Goal: Communication & Community: Answer question/provide support

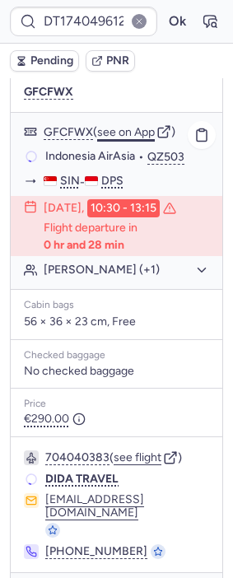
scroll to position [354, 0]
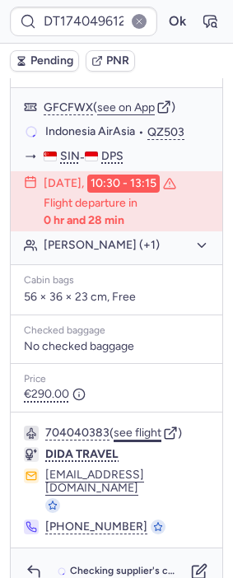
click at [142, 430] on button "see flight" at bounding box center [138, 432] width 48 height 13
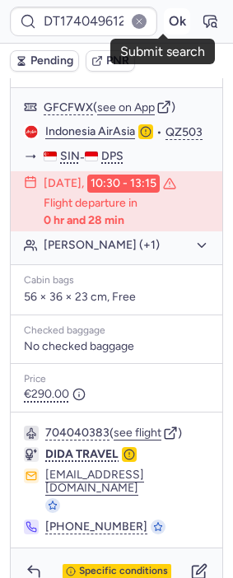
click at [164, 17] on button "Ok" at bounding box center [177, 21] width 26 height 26
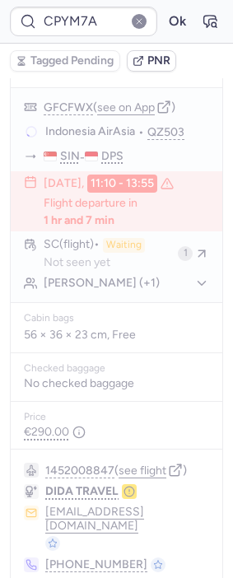
type input "CPLLAN"
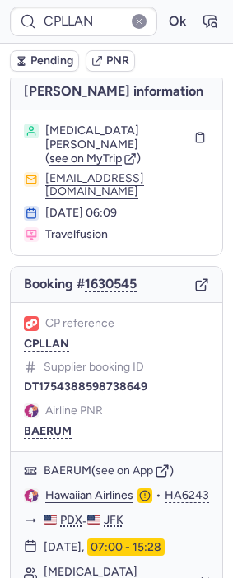
scroll to position [0, 0]
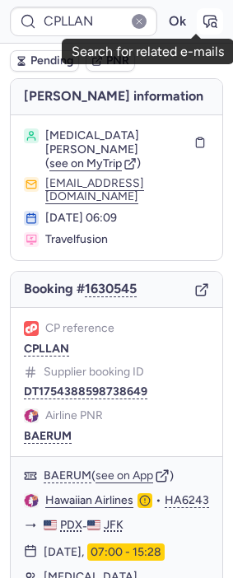
click at [202, 22] on icon "button" at bounding box center [210, 21] width 16 height 16
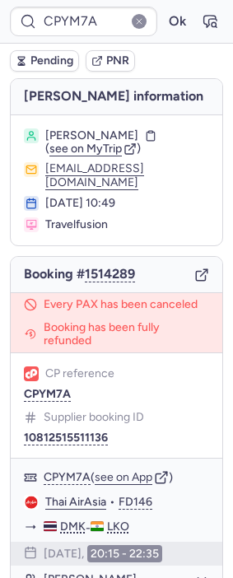
type input "CPDONX"
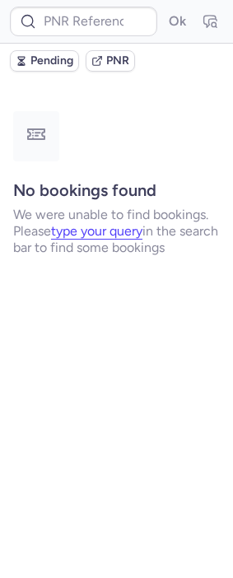
type input "CPKYNF"
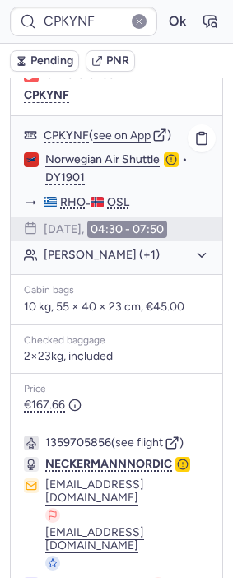
scroll to position [349, 0]
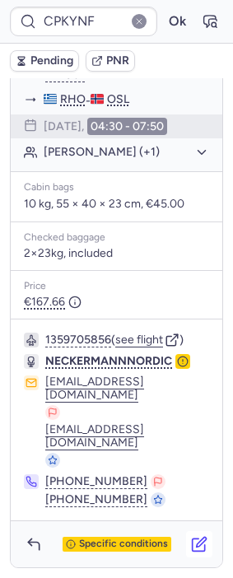
click at [191, 537] on icon "button" at bounding box center [199, 544] width 16 height 16
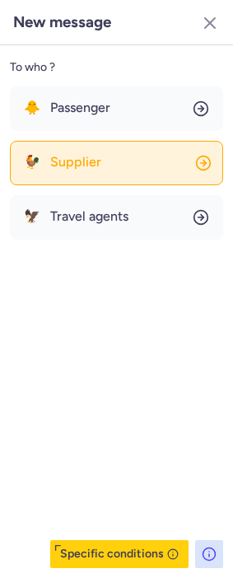
click at [105, 159] on button "🐓 Supplier" at bounding box center [116, 163] width 213 height 44
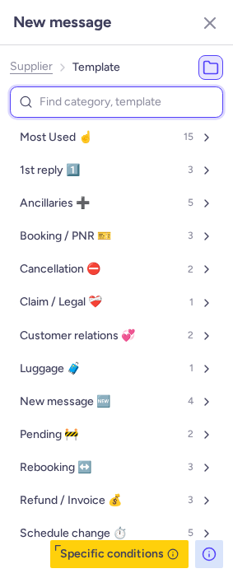
click at [73, 94] on input at bounding box center [116, 102] width 213 height 32
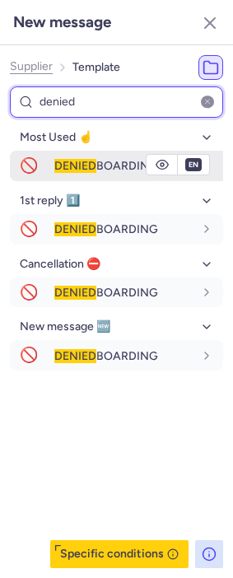
type input "denied"
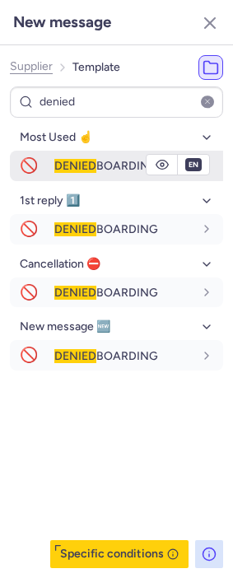
click at [80, 159] on span "DENIED" at bounding box center [75, 166] width 42 height 14
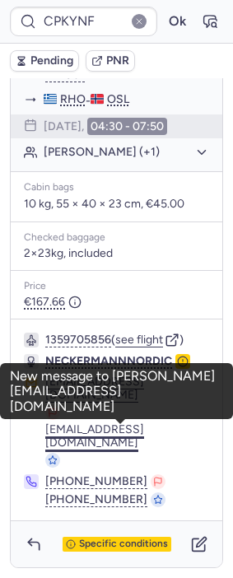
drag, startPoint x: 34, startPoint y: 431, endPoint x: 114, endPoint y: 439, distance: 80.2
click at [114, 439] on div "[EMAIL_ADDRESS][DOMAIN_NAME] [DOMAIN_NAME][EMAIL_ADDRESS][DOMAIN_NAME]" at bounding box center [116, 421] width 185 height 92
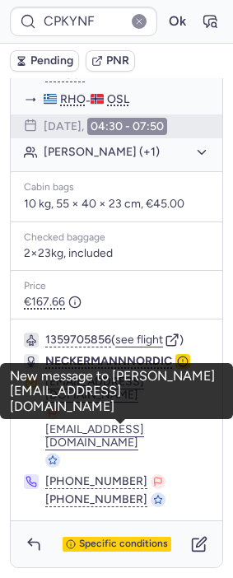
copy button "[EMAIL_ADDRESS][DOMAIN_NAME]"
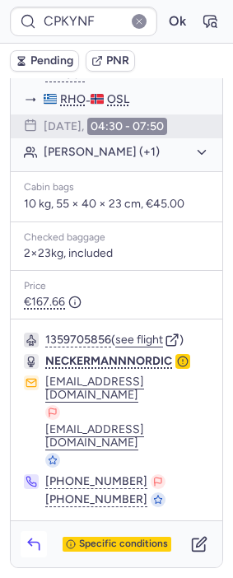
click at [39, 544] on icon "button" at bounding box center [33, 545] width 11 height 7
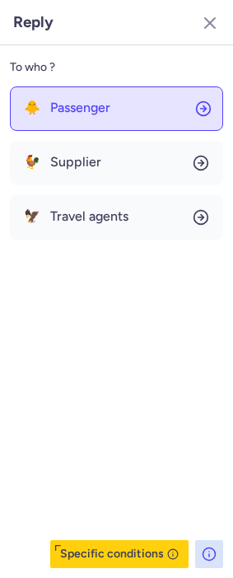
click at [139, 119] on button "🐥 Passenger" at bounding box center [116, 108] width 213 height 44
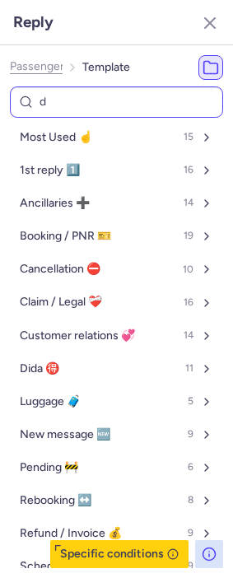
type input "de"
select select "en"
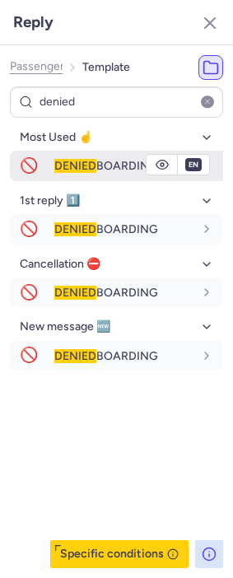
type input "denied"
click at [100, 167] on span "DENIED BOARDING" at bounding box center [106, 166] width 104 height 14
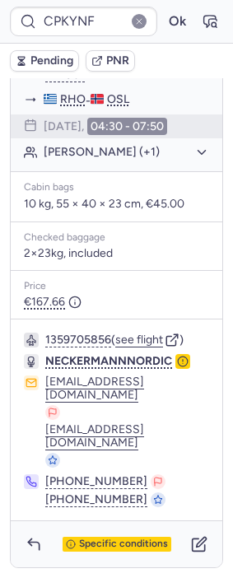
click at [44, 62] on span "Pending" at bounding box center [51, 60] width 43 height 13
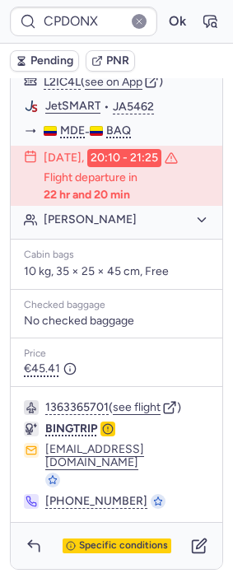
scroll to position [380, 0]
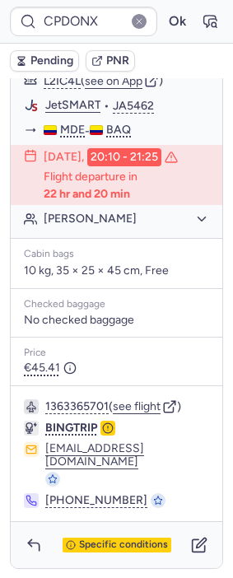
click at [146, 415] on div "1363365701 ( see flight ) BINGTRIP [EMAIL_ADDRESS][DOMAIN_NAME] [PHONE_NUMBER]" at bounding box center [116, 453] width 211 height 135
click at [151, 413] on button "see flight" at bounding box center [137, 406] width 48 height 13
click at [127, 413] on button "see flight" at bounding box center [137, 406] width 48 height 13
click at [164, 20] on button "Ok" at bounding box center [177, 21] width 26 height 26
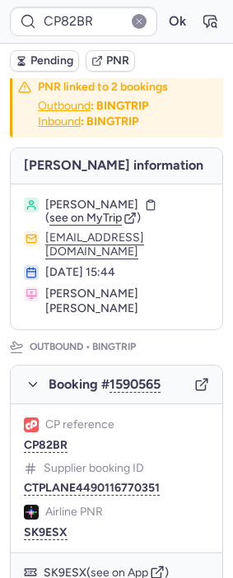
scroll to position [0, 0]
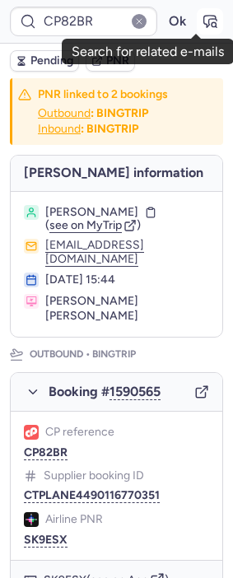
click at [202, 25] on icon "button" at bounding box center [210, 21] width 16 height 16
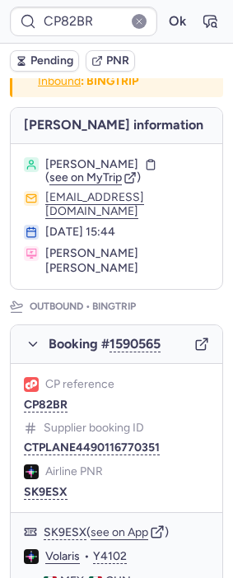
scroll to position [274, 0]
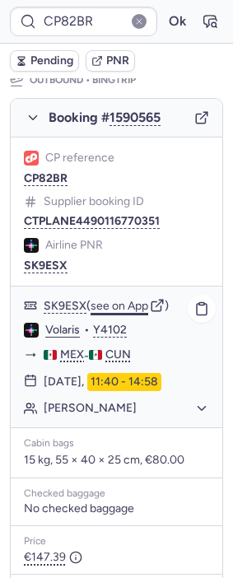
click at [139, 300] on button "see on App" at bounding box center [120, 306] width 58 height 13
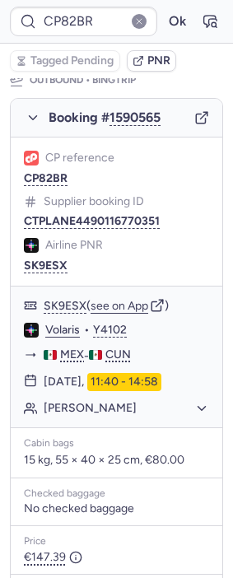
scroll to position [0, 0]
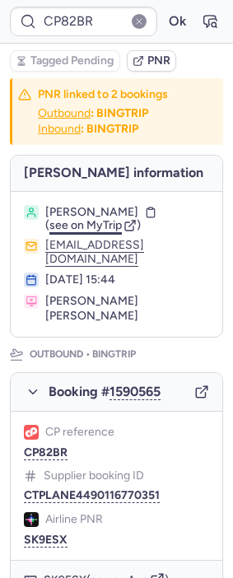
click at [97, 232] on span "see on MyTrip" at bounding box center [85, 225] width 72 height 14
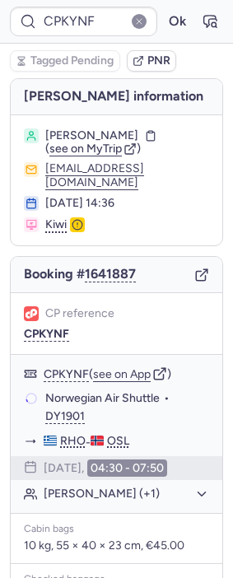
type input "CPEDSA"
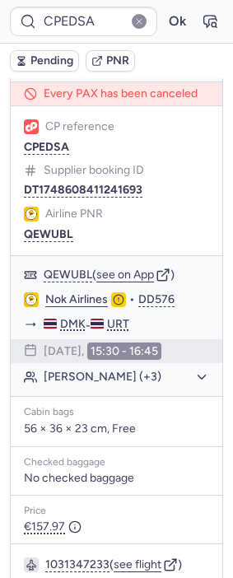
scroll to position [65, 0]
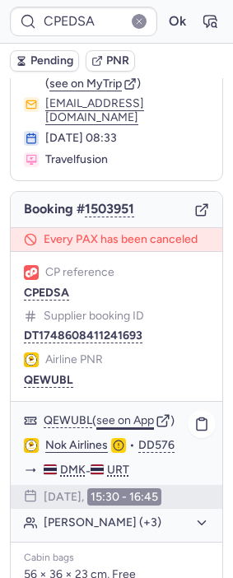
click at [128, 419] on button "see on App" at bounding box center [125, 420] width 58 height 13
click at [202, 13] on icon "button" at bounding box center [210, 21] width 16 height 16
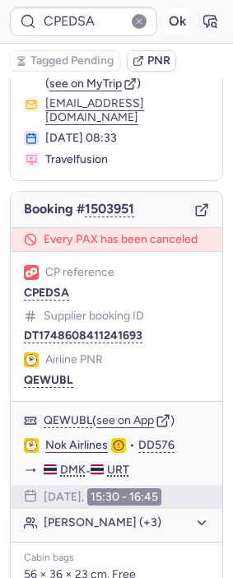
click at [164, 17] on button "Ok" at bounding box center [177, 21] width 26 height 26
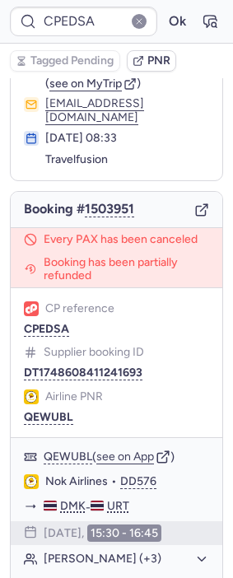
scroll to position [375, 0]
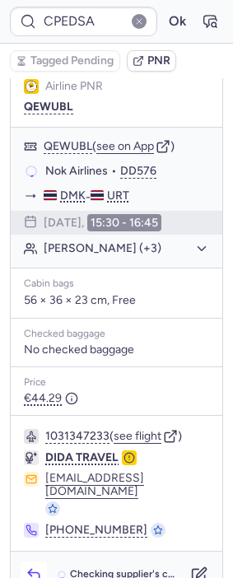
click at [31, 573] on icon "button" at bounding box center [33, 576] width 11 height 7
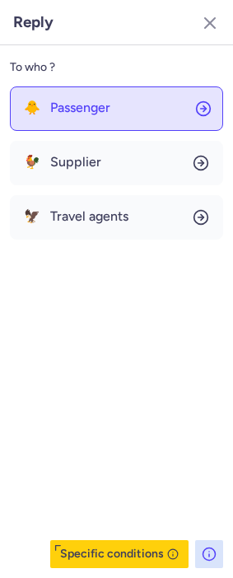
click at [77, 108] on span "Passenger" at bounding box center [80, 107] width 60 height 15
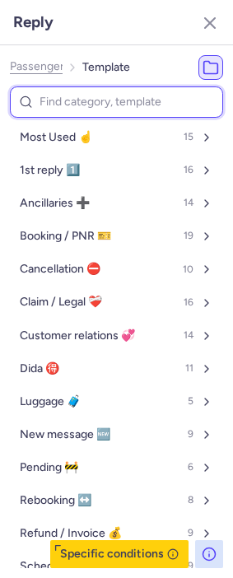
click at [74, 99] on input at bounding box center [116, 102] width 213 height 32
type input "refu"
select select "en"
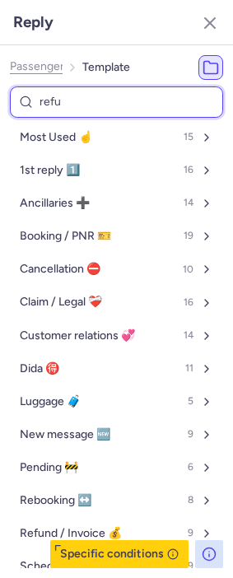
select select "en"
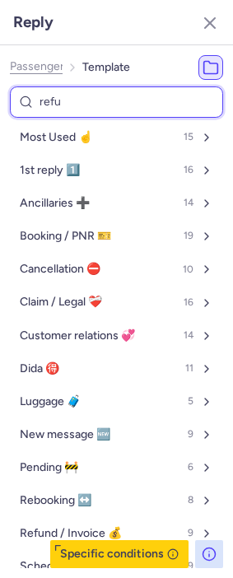
select select "en"
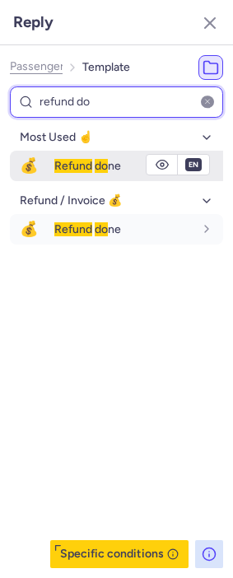
type input "refund do"
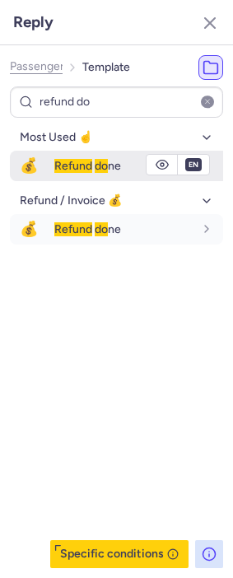
click at [89, 159] on span "Refund" at bounding box center [73, 166] width 38 height 14
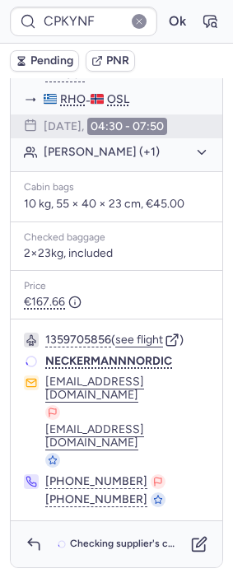
scroll to position [342, 0]
type input "CPT99R"
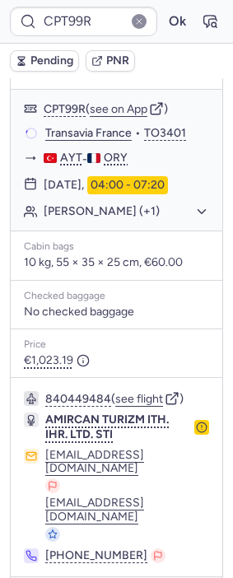
scroll to position [283, 0]
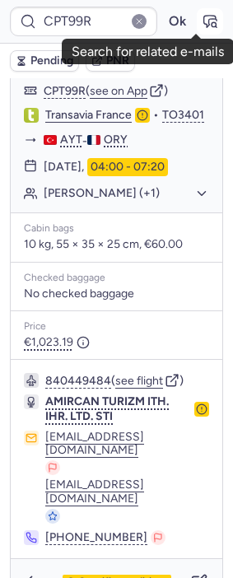
click at [204, 16] on icon "button" at bounding box center [210, 22] width 12 height 12
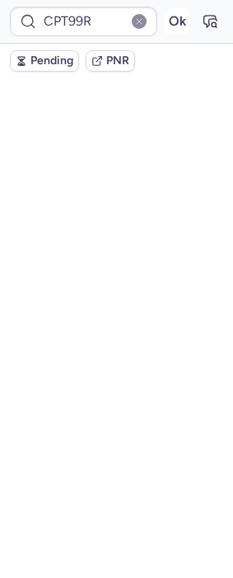
scroll to position [0, 0]
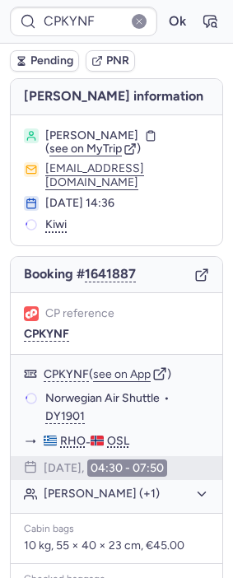
type input "CPDU6S"
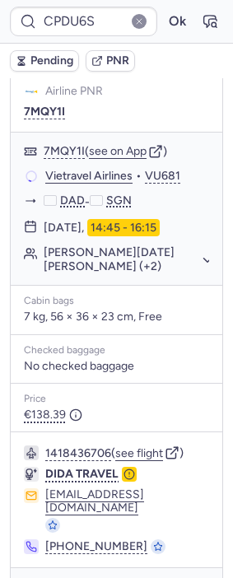
scroll to position [328, 0]
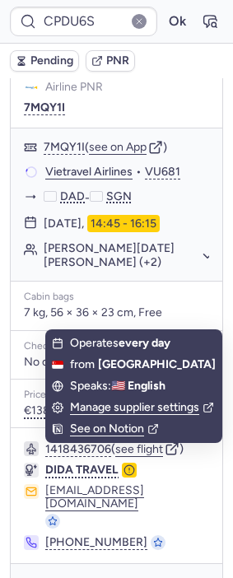
drag, startPoint x: 30, startPoint y: 544, endPoint x: 34, endPoint y: 524, distance: 20.0
click at [30, 564] on div "Checking supplier's conditions..." at bounding box center [116, 587] width 211 height 46
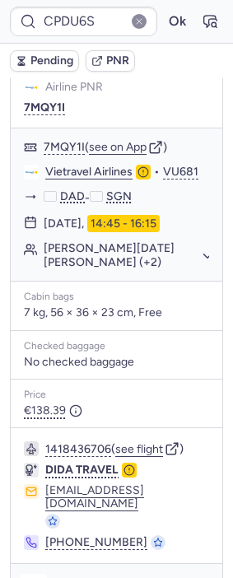
click at [33, 577] on icon "button" at bounding box center [33, 588] width 11 height 7
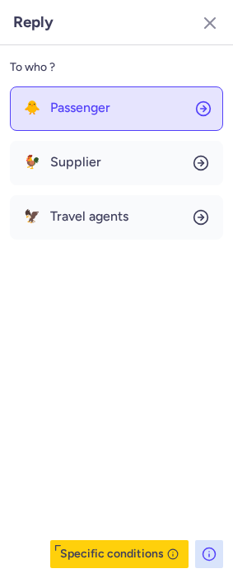
click at [81, 100] on span "Passenger" at bounding box center [80, 107] width 60 height 15
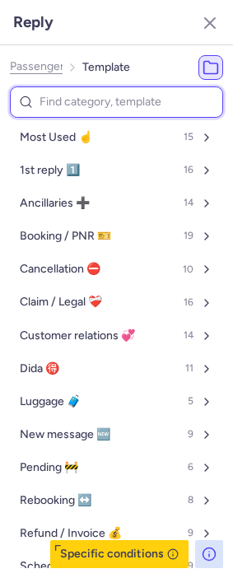
click at [71, 100] on input at bounding box center [116, 102] width 213 height 32
type input "pn"
select select "en"
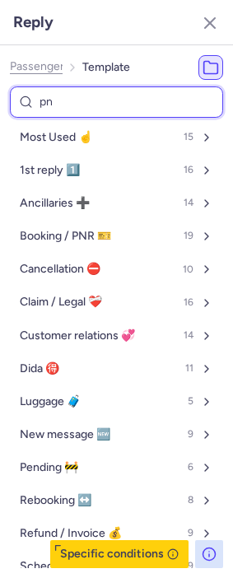
select select "en"
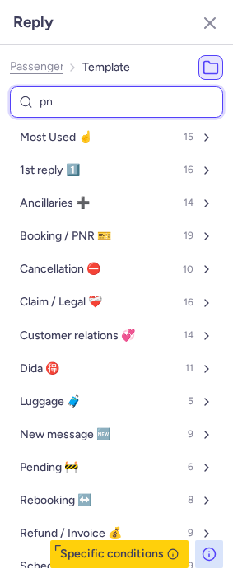
select select "en"
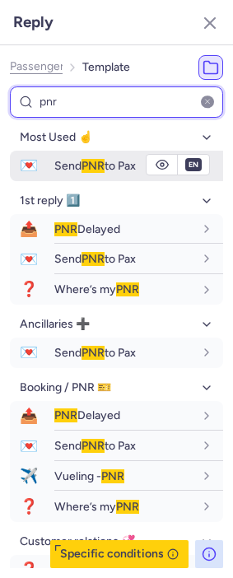
type input "pnr"
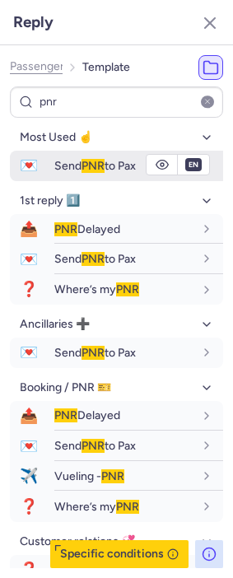
click at [72, 160] on span "Send PNR to Pax" at bounding box center [94, 166] width 81 height 14
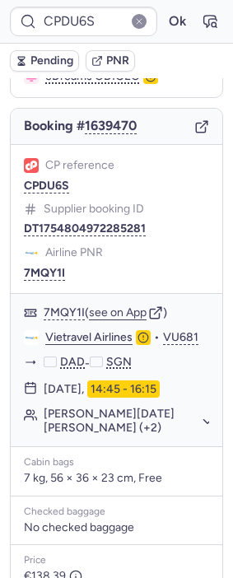
scroll to position [145, 0]
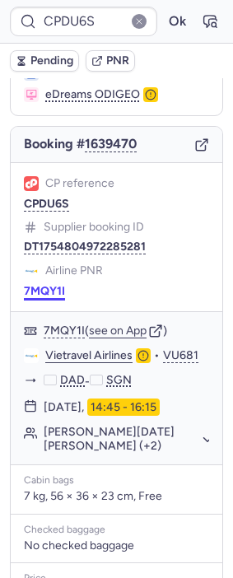
drag, startPoint x: 50, startPoint y: 267, endPoint x: 40, endPoint y: 281, distance: 17.1
click at [40, 285] on button "7MQY1I" at bounding box center [44, 291] width 41 height 13
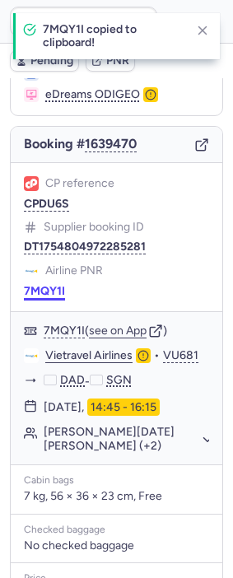
click at [49, 285] on button "7MQY1I" at bounding box center [44, 291] width 41 height 13
click at [91, 348] on link "Vietravel Airlines" at bounding box center [88, 355] width 87 height 15
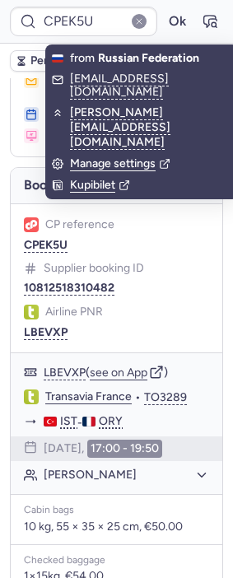
scroll to position [409, 0]
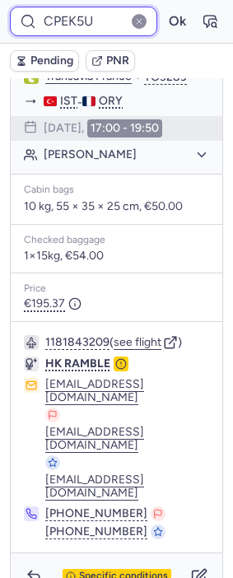
click at [61, 26] on input "CPEK5U" at bounding box center [83, 22] width 147 height 30
paste input "HF79"
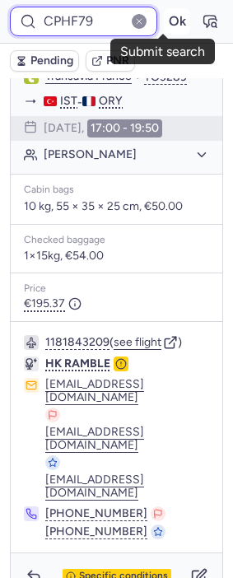
type input "CPHF79"
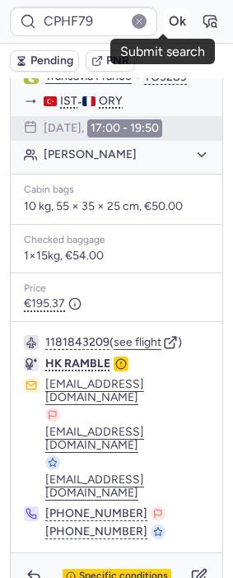
click at [165, 21] on button "Ok" at bounding box center [177, 21] width 26 height 26
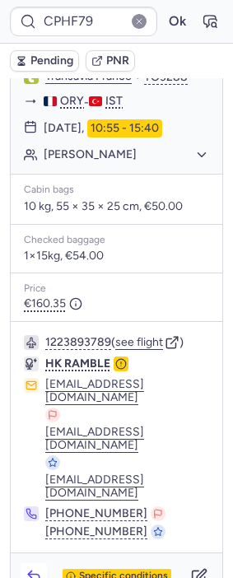
click at [22, 563] on button "button" at bounding box center [34, 576] width 26 height 26
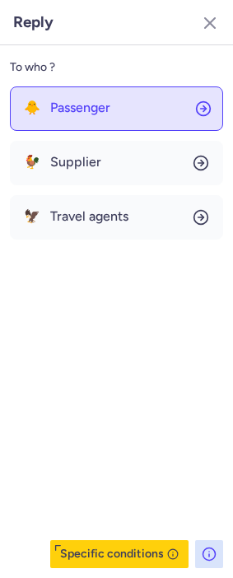
click at [152, 104] on button "🐥 Passenger" at bounding box center [116, 108] width 213 height 44
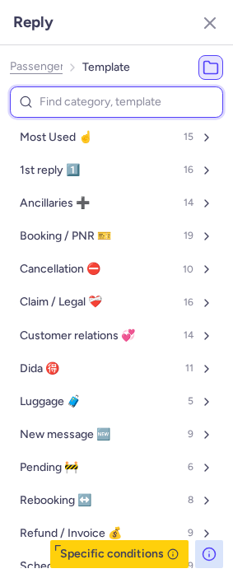
click at [90, 102] on input at bounding box center [116, 102] width 213 height 32
type input "p"
select select "ru"
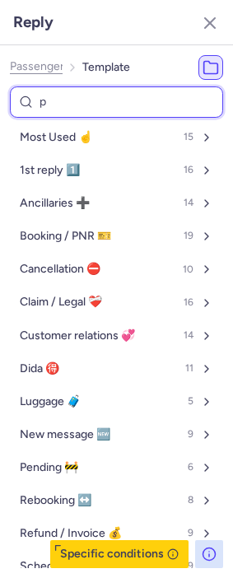
select select "ru"
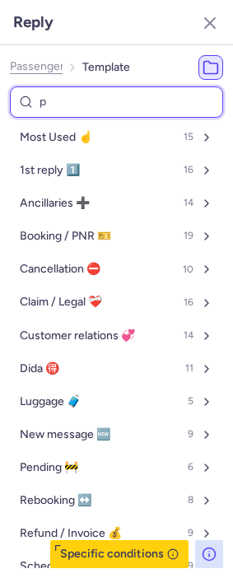
select select "ru"
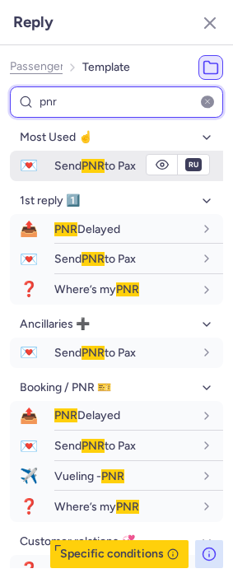
type input "pnr"
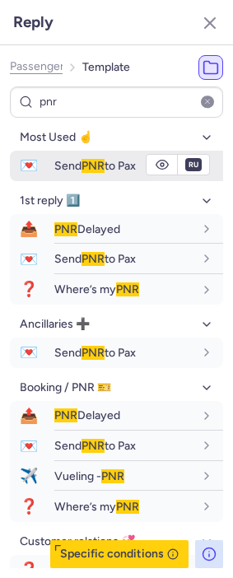
click at [66, 160] on span "Send PNR to Pax" at bounding box center [94, 166] width 81 height 14
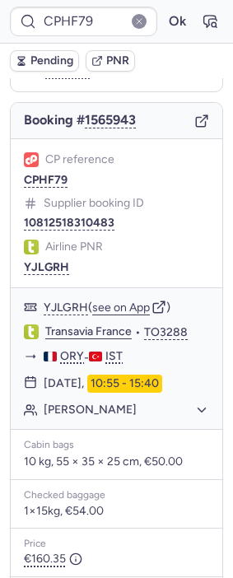
scroll to position [44, 0]
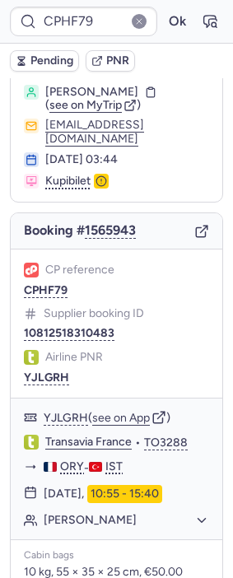
drag, startPoint x: 51, startPoint y: 365, endPoint x: 16, endPoint y: 362, distance: 35.5
click at [51, 371] on button "YJLGRH" at bounding box center [46, 377] width 45 height 13
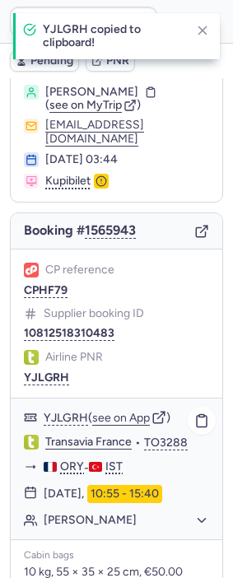
click at [81, 435] on link "Transavia France" at bounding box center [88, 442] width 86 height 15
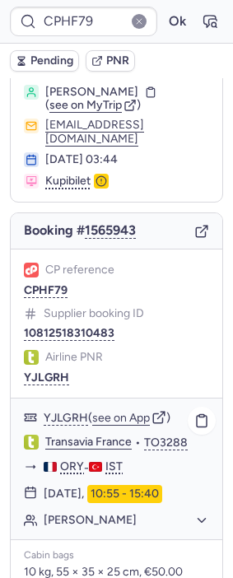
type input "CPNE2K"
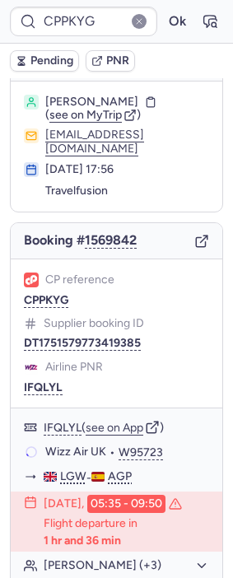
scroll to position [91, 0]
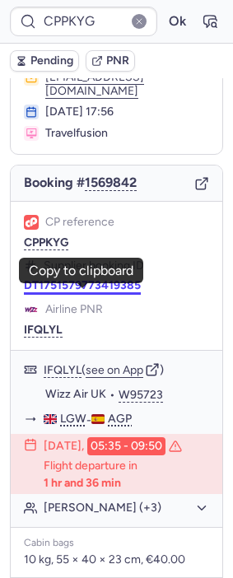
click at [93, 290] on button "DT1751579773419385" at bounding box center [82, 285] width 117 height 13
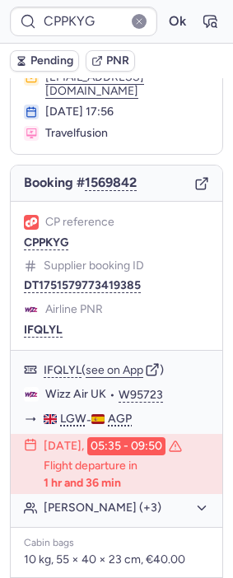
type input "CPNE2K"
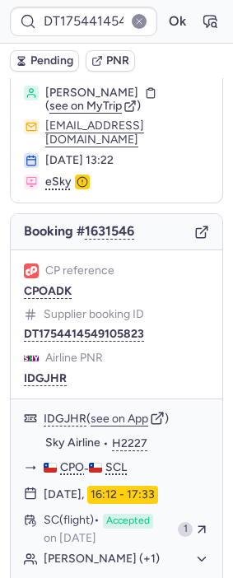
scroll to position [274, 0]
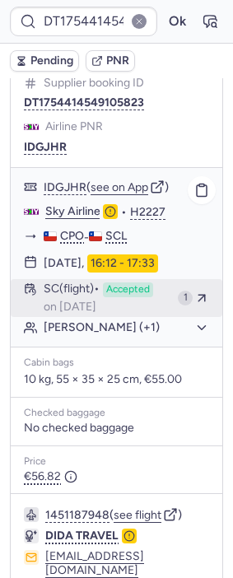
type input "CPNE2K"
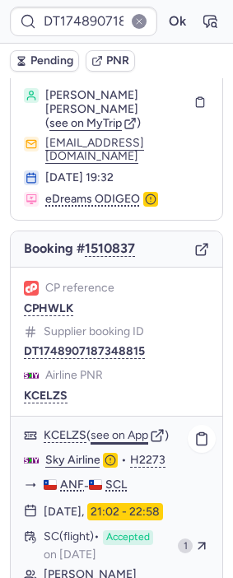
scroll to position [183, 0]
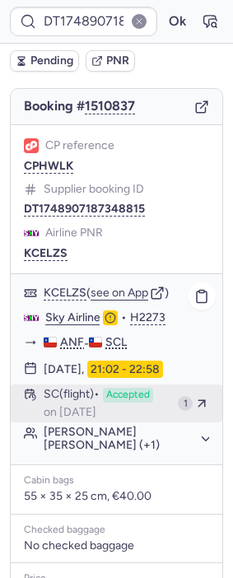
type input "CPNE2K"
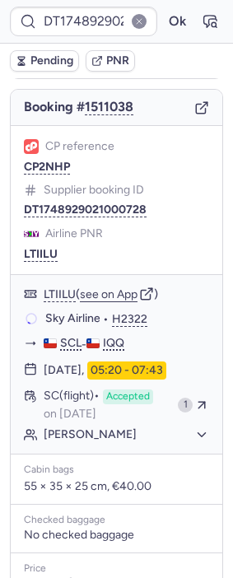
scroll to position [165, 0]
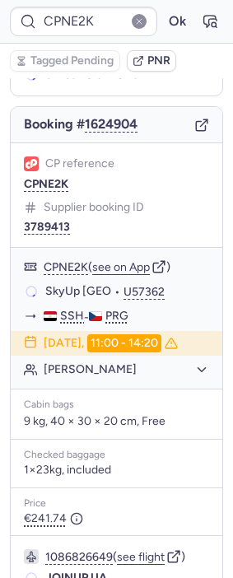
type input "CPM4KT"
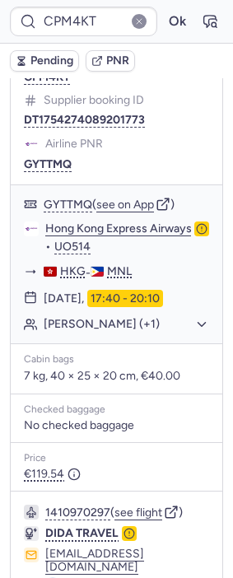
scroll to position [320, 0]
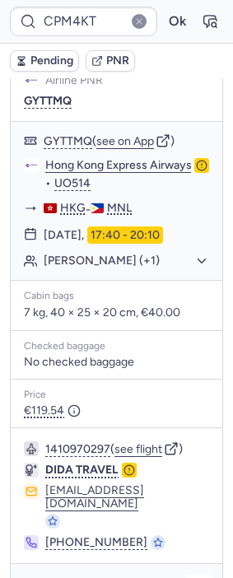
click at [186, 574] on button "button" at bounding box center [199, 587] width 26 height 26
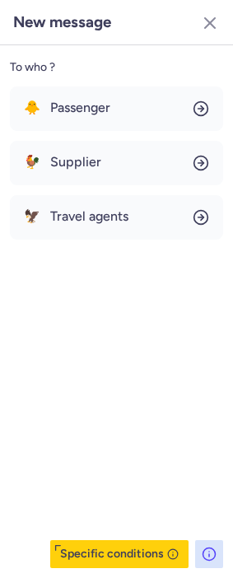
drag, startPoint x: 99, startPoint y: 158, endPoint x: 97, endPoint y: 135, distance: 23.1
click at [99, 158] on span "Supplier" at bounding box center [75, 162] width 51 height 15
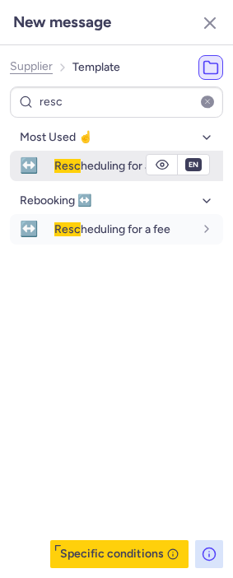
type input "resc"
click at [77, 161] on span "Resc" at bounding box center [67, 166] width 26 height 14
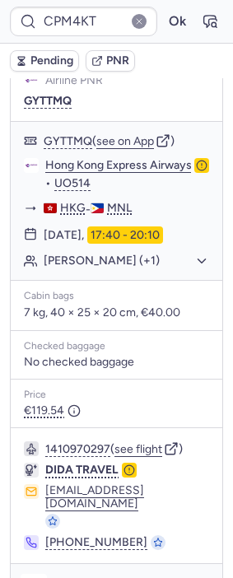
click at [35, 577] on icon "button" at bounding box center [34, 587] width 16 height 16
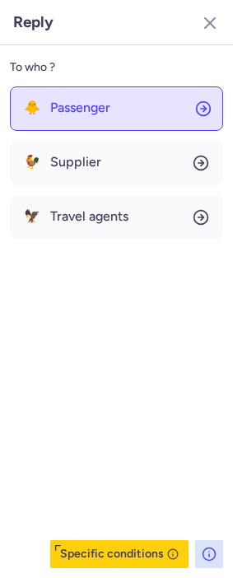
click at [137, 106] on button "🐥 Passenger" at bounding box center [116, 108] width 213 height 44
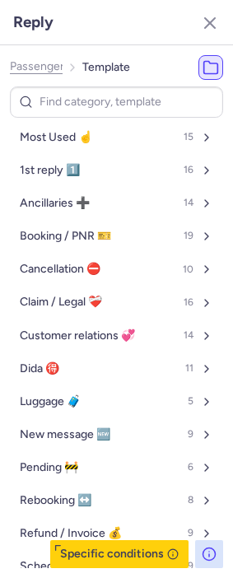
click at [81, 99] on input at bounding box center [116, 102] width 213 height 32
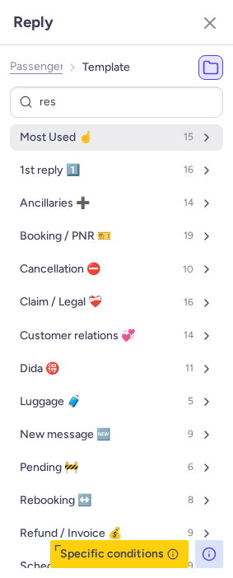
type input "resc"
select select "en"
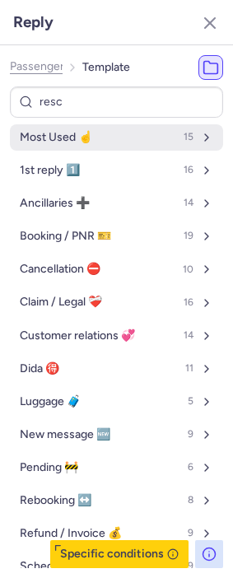
select select "en"
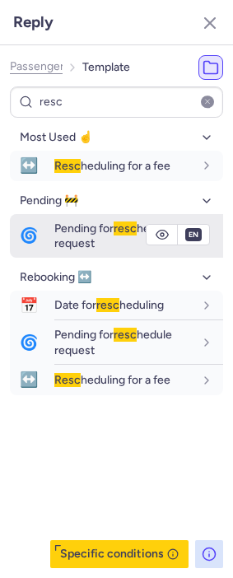
type input "resc"
click at [87, 230] on span "Pending for resc hedule request" at bounding box center [113, 235] width 118 height 29
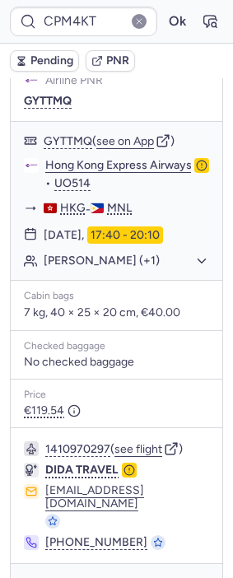
click at [43, 58] on span "Pending" at bounding box center [51, 60] width 43 height 13
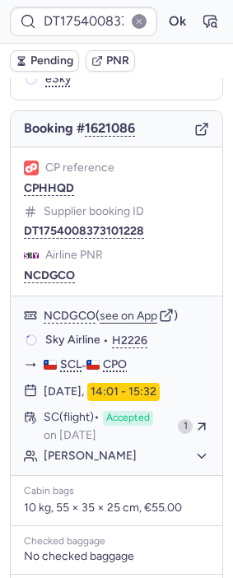
scroll to position [183, 0]
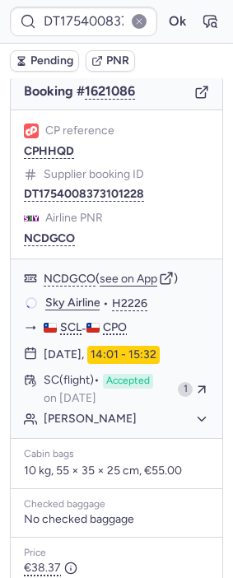
type input "CPM4KT"
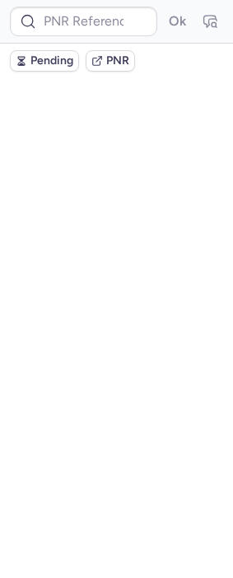
scroll to position [0, 0]
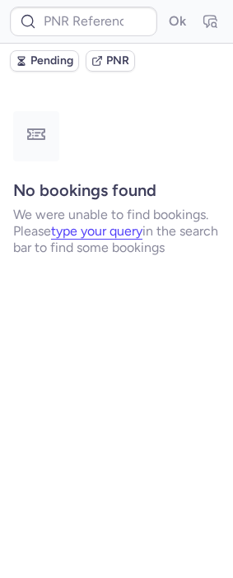
type input "CPM4KT"
type input "CPFLI5"
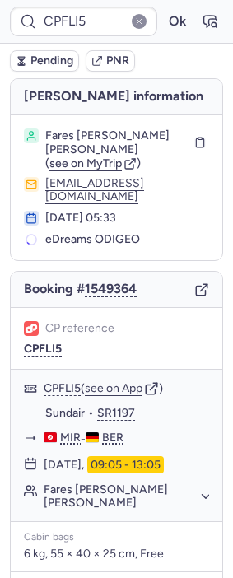
type input "CPYM7A"
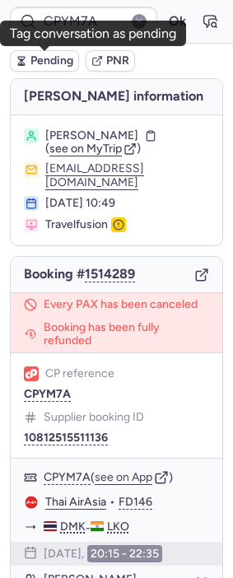
click at [31, 59] on span "Pending" at bounding box center [51, 60] width 43 height 13
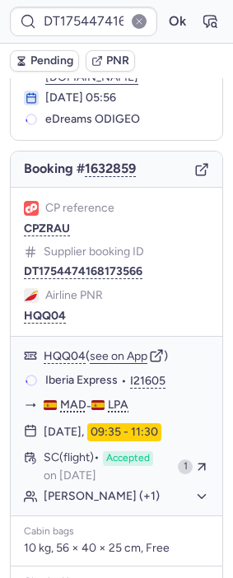
scroll to position [183, 0]
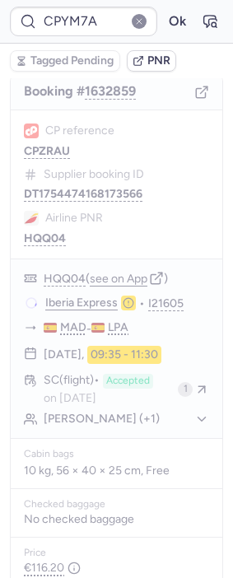
type input "CPFLI5"
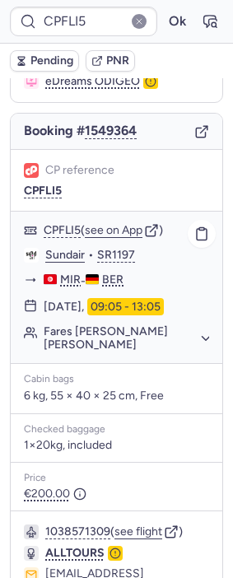
scroll to position [267, 0]
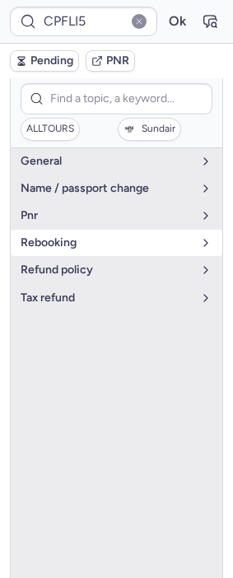
click at [98, 236] on span "rebooking" at bounding box center [107, 242] width 172 height 13
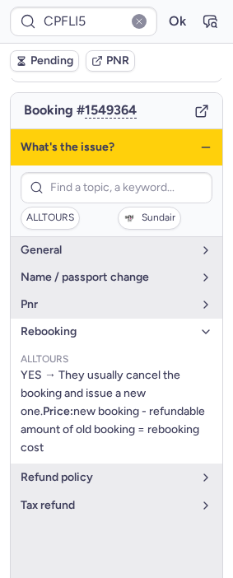
scroll to position [176, 0]
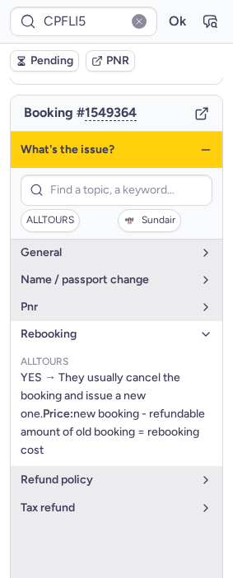
click at [199, 143] on icon "button" at bounding box center [205, 149] width 13 height 13
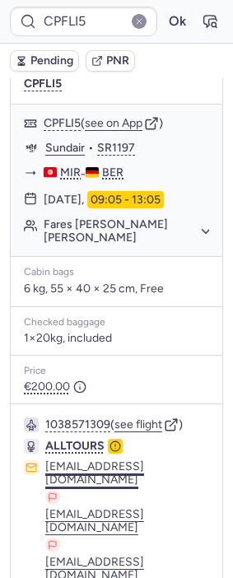
scroll to position [267, 0]
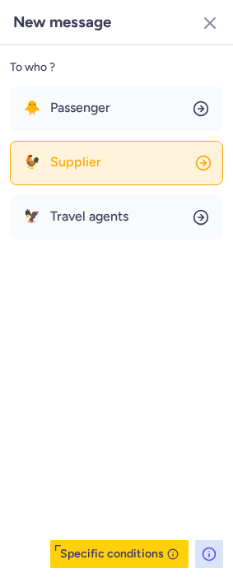
click at [94, 170] on button "🐓 Supplier" at bounding box center [116, 163] width 213 height 44
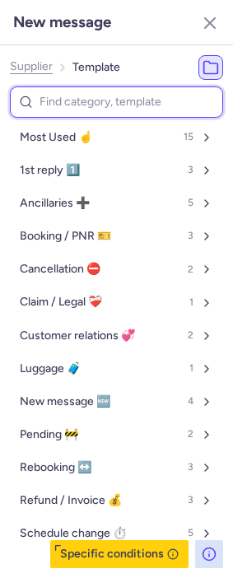
click at [97, 109] on input at bounding box center [116, 102] width 213 height 32
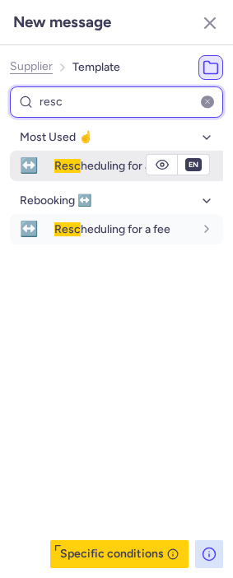
type input "resc"
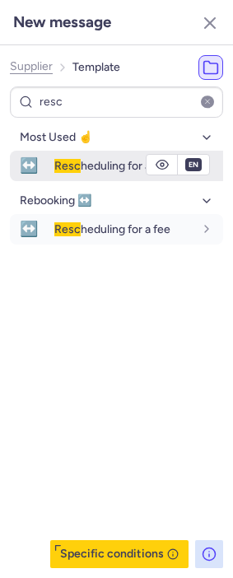
click at [105, 166] on span "Resc heduling for a fee" at bounding box center [112, 166] width 116 height 14
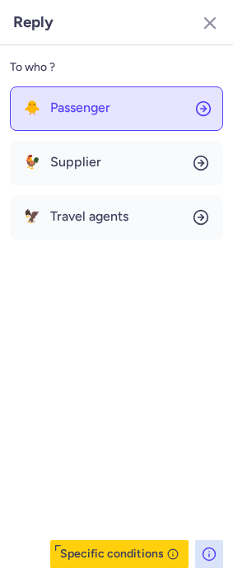
click at [117, 92] on button "🐥 Passenger" at bounding box center [116, 108] width 213 height 44
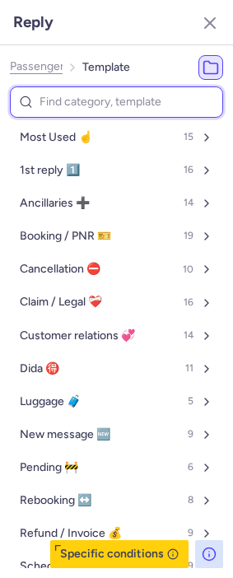
click at [100, 103] on input at bounding box center [116, 102] width 213 height 32
type input "pe"
select select "en"
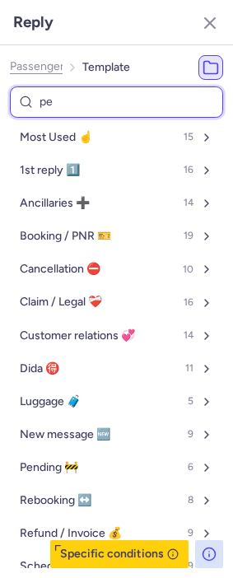
select select "en"
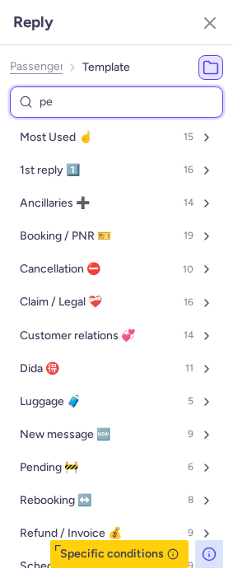
select select "en"
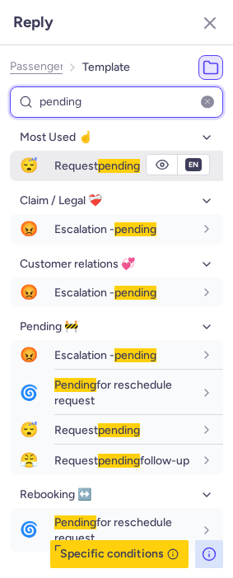
type input "pending"
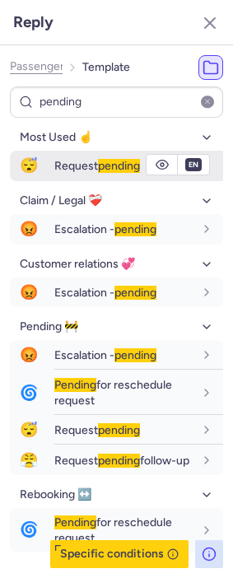
click at [80, 170] on span "Request pending" at bounding box center [97, 166] width 86 height 14
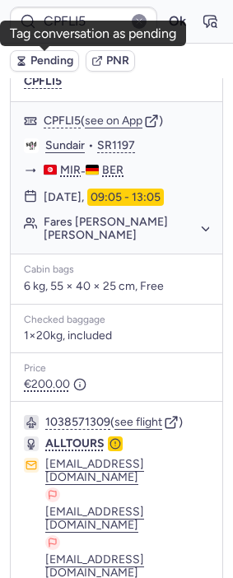
click at [49, 59] on span "Pending" at bounding box center [51, 60] width 43 height 13
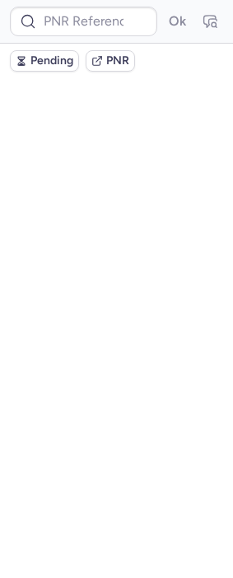
scroll to position [0, 0]
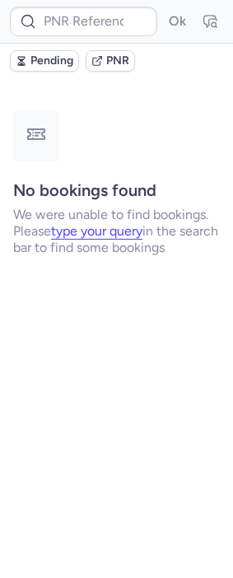
type input "DT1754339473134447"
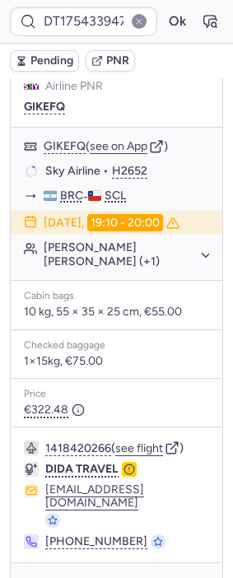
scroll to position [330, 0]
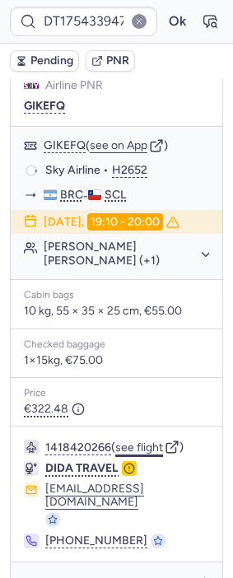
click at [139, 441] on button "see flight" at bounding box center [139, 447] width 48 height 13
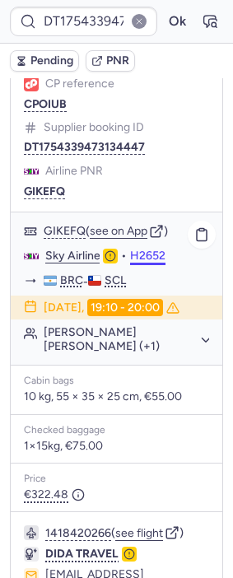
scroll to position [239, 0]
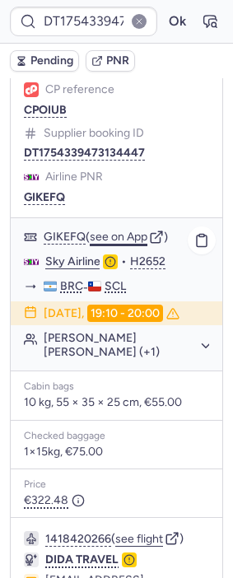
click at [131, 230] on button "see on App" at bounding box center [119, 236] width 58 height 13
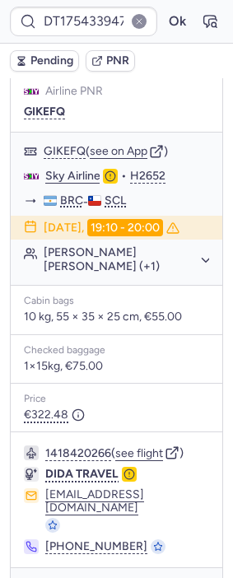
scroll to position [330, 0]
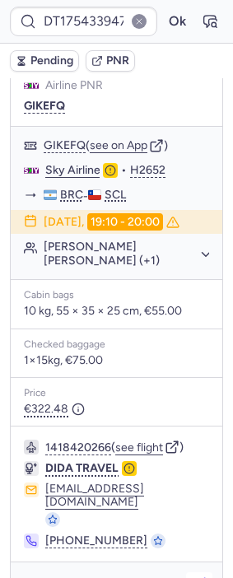
click at [191, 577] on icon "button" at bounding box center [199, 585] width 16 height 16
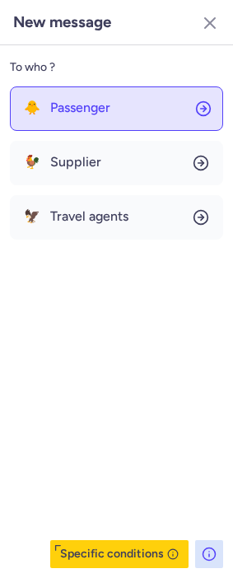
click at [100, 100] on span "Passenger" at bounding box center [80, 107] width 60 height 15
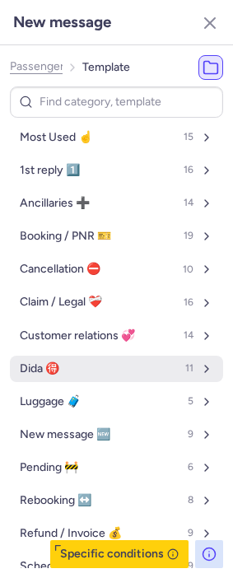
click at [77, 363] on button "Dida 🉐 11" at bounding box center [116, 369] width 213 height 26
select select "en"
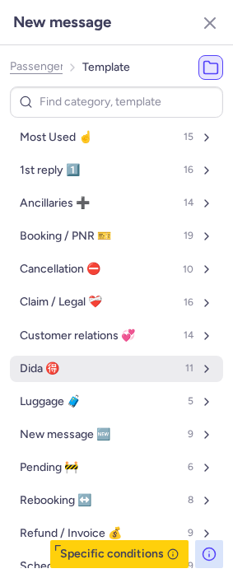
select select "en"
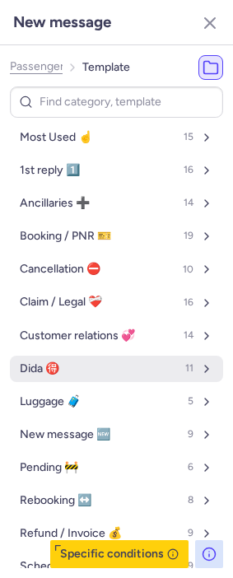
select select "en"
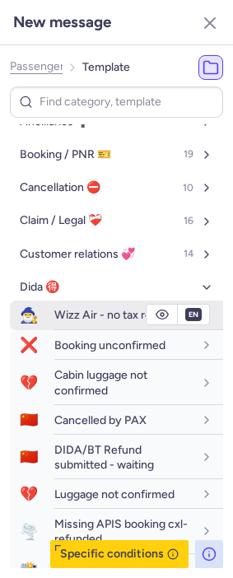
scroll to position [91, 0]
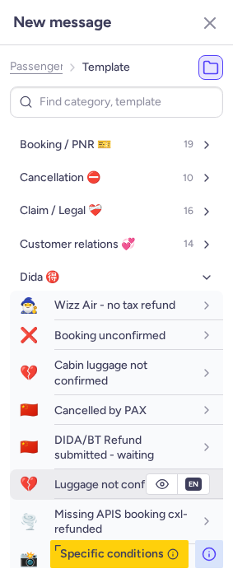
click at [85, 491] on span "Luggage not confirmed" at bounding box center [114, 484] width 120 height 14
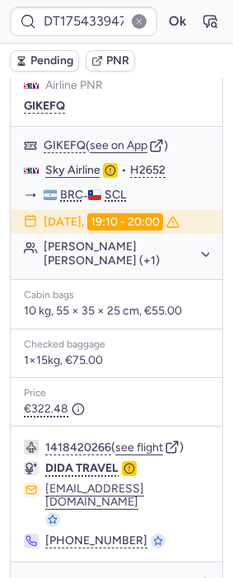
type input "CPM4KT"
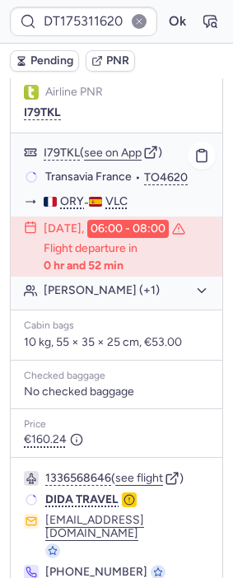
scroll to position [375, 0]
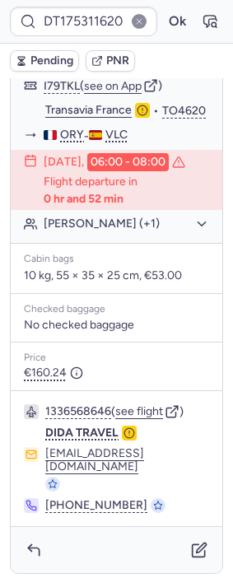
click at [137, 390] on div "Price €160.24" at bounding box center [116, 366] width 211 height 48
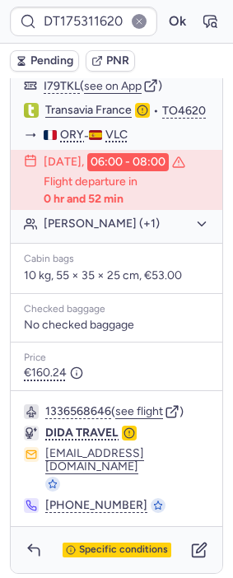
click at [143, 444] on div "1336568646 ( see flight ) DIDA TRAVEL [EMAIL_ADDRESS][DOMAIN_NAME] [PHONE_NUMBE…" at bounding box center [116, 458] width 211 height 135
click at [143, 418] on button "see flight" at bounding box center [139, 411] width 48 height 13
click at [141, 418] on button "see flight" at bounding box center [139, 411] width 48 height 13
click at [164, 22] on button "Ok" at bounding box center [177, 21] width 26 height 26
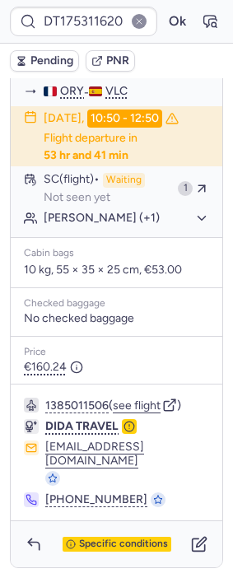
scroll to position [430, 0]
click at [143, 412] on button "see flight" at bounding box center [137, 405] width 48 height 13
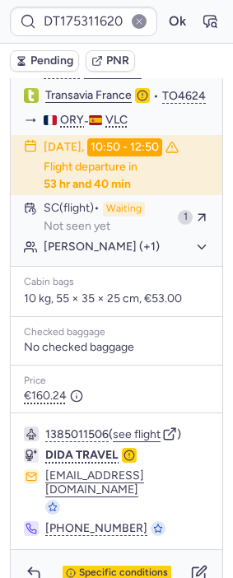
scroll to position [338, 0]
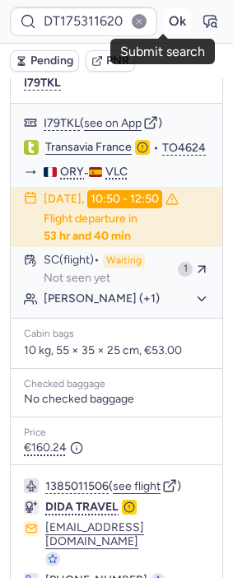
click at [164, 21] on button "Ok" at bounding box center [177, 21] width 26 height 26
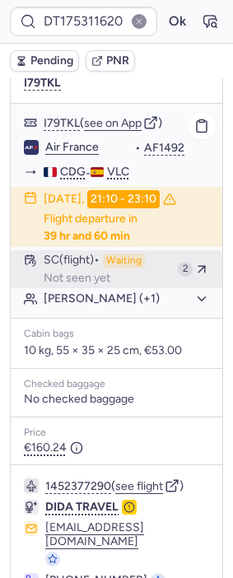
type input "CPYM7A"
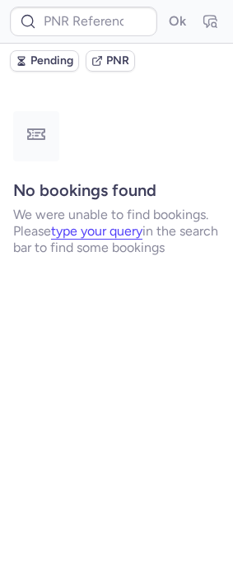
scroll to position [0, 0]
type input "CPOMKY"
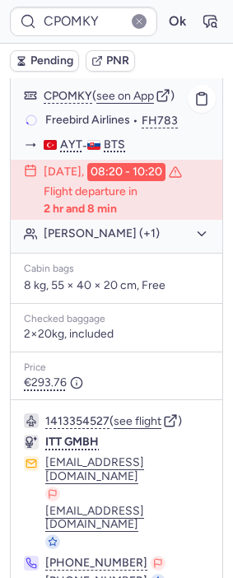
scroll to position [346, 0]
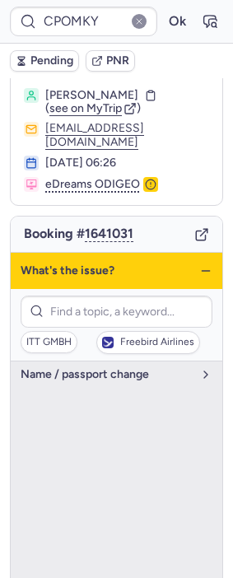
scroll to position [0, 0]
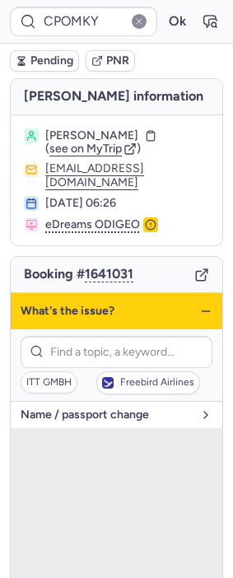
click at [110, 408] on span "name / passport change" at bounding box center [107, 414] width 172 height 13
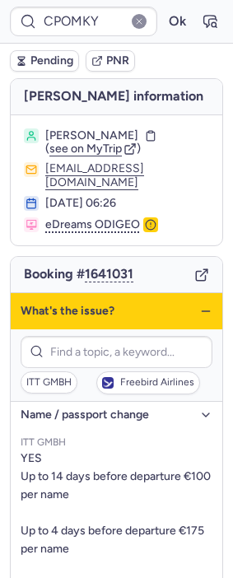
click at [199, 304] on icon "button" at bounding box center [205, 310] width 13 height 13
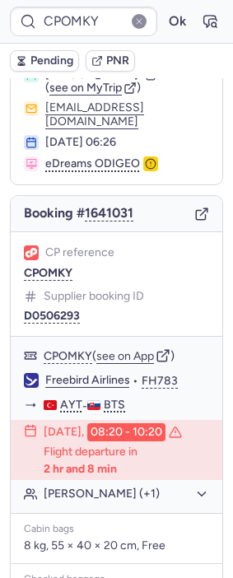
scroll to position [346, 0]
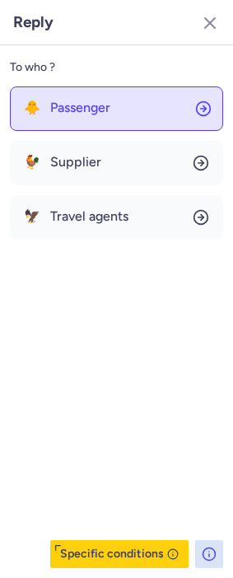
click at [119, 95] on button "🐥 Passenger" at bounding box center [116, 108] width 213 height 44
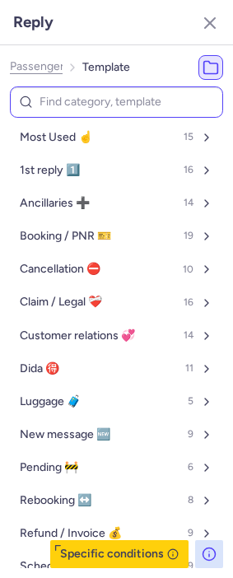
click at [84, 106] on input at bounding box center [116, 102] width 213 height 32
type input "vo"
select select "en"
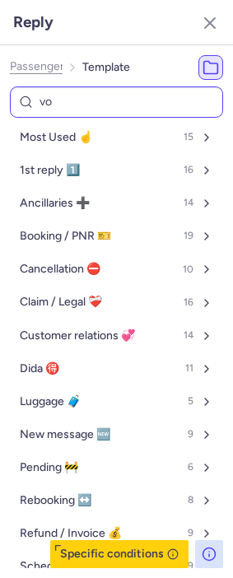
select select "en"
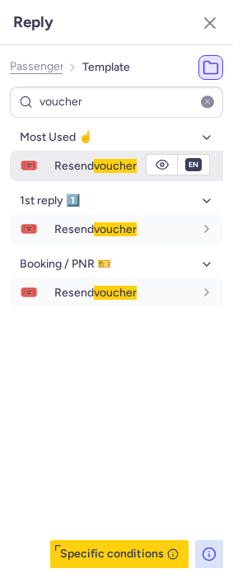
type input "voucher"
click at [67, 166] on span "Resend voucher" at bounding box center [95, 166] width 82 height 14
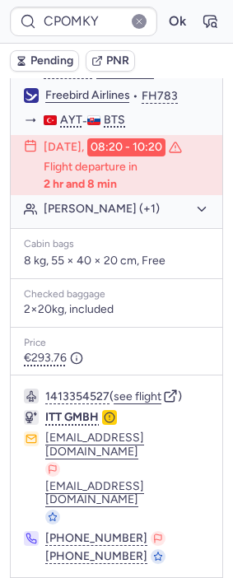
type input "CPYM7A"
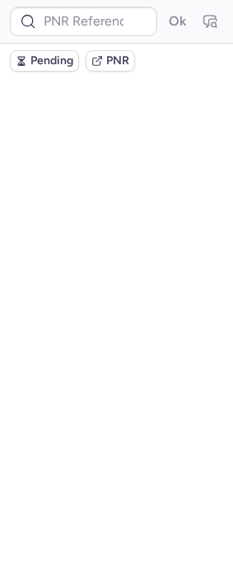
scroll to position [0, 0]
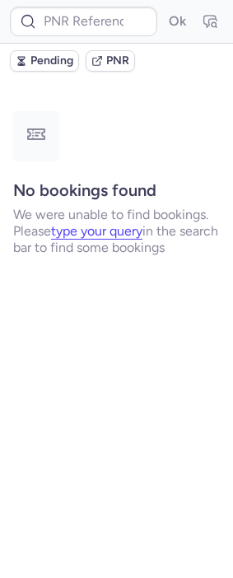
type input "DT1752928970479852"
type input "CPKYNF"
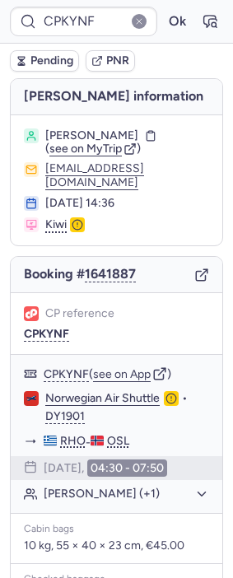
click at [42, 63] on span "Pending" at bounding box center [51, 60] width 43 height 13
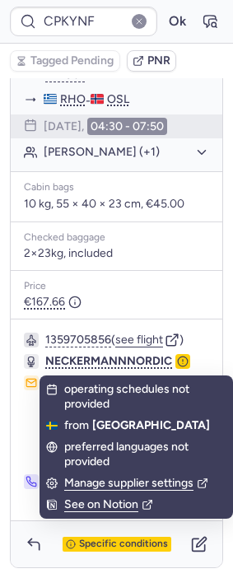
scroll to position [349, 0]
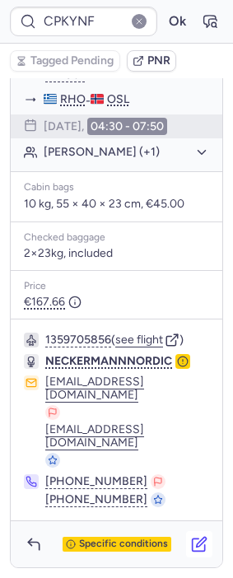
click at [191, 543] on icon "button" at bounding box center [199, 544] width 16 height 16
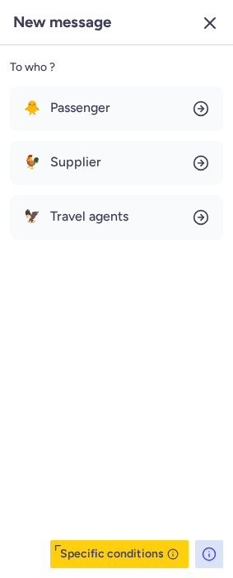
click at [209, 19] on icon "button" at bounding box center [210, 23] width 20 height 20
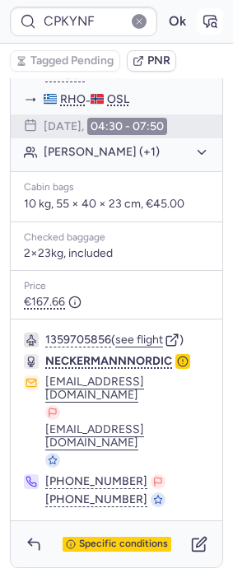
click at [205, 21] on button "button" at bounding box center [210, 21] width 26 height 26
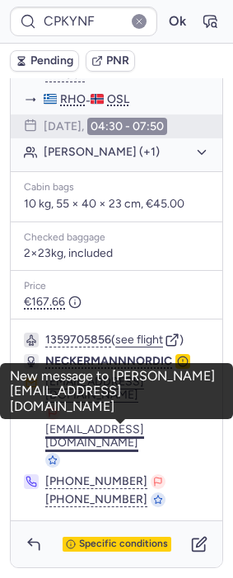
drag, startPoint x: 33, startPoint y: 422, endPoint x: 120, endPoint y: 444, distance: 89.8
click at [120, 444] on div "[EMAIL_ADDRESS][DOMAIN_NAME] [DOMAIN_NAME][EMAIL_ADDRESS][DOMAIN_NAME]" at bounding box center [116, 421] width 185 height 92
copy button "[EMAIL_ADDRESS][DOMAIN_NAME]"
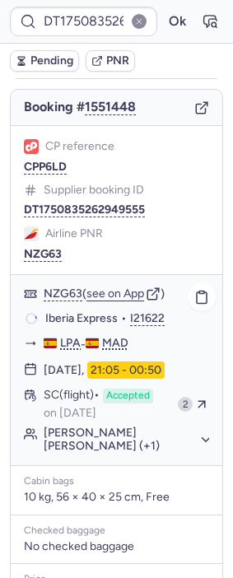
scroll to position [183, 0]
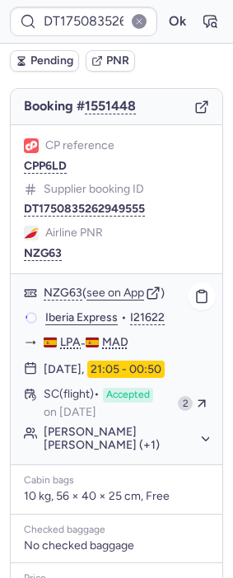
type input "23755505910"
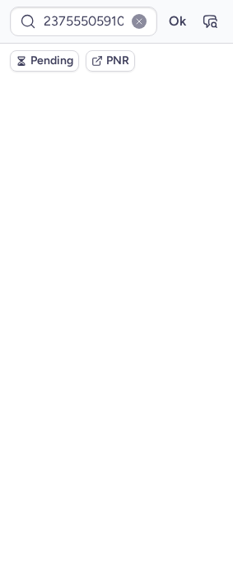
scroll to position [0, 0]
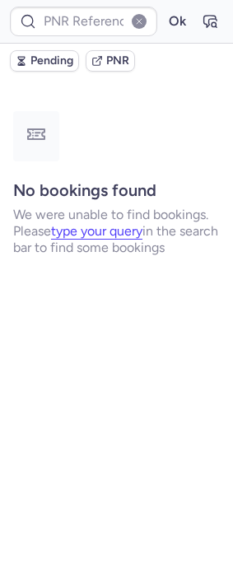
type input "CPOMKY"
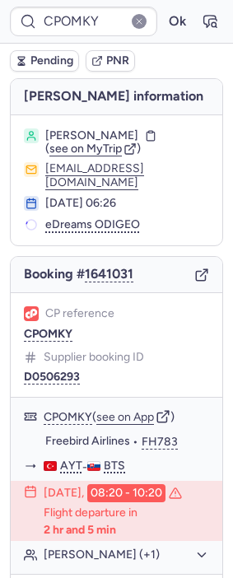
type input "23755505910"
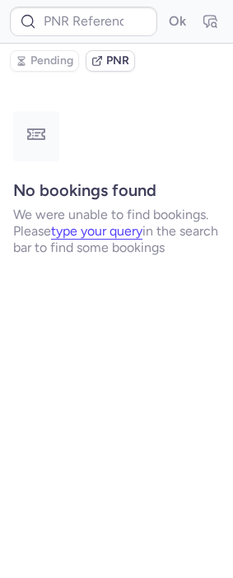
type input "CPOMKY"
type input "CPKYNF"
type input "466670"
type input "CPKYNF"
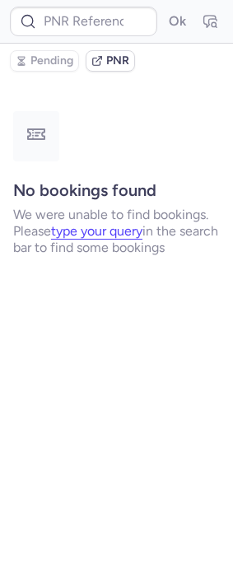
type input "CPOMKY"
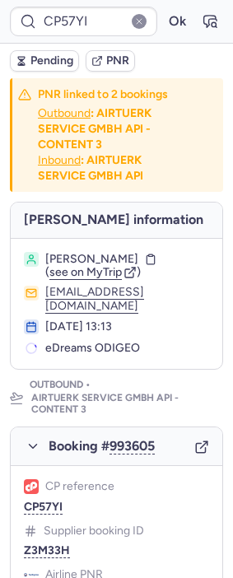
type input "CPOMKY"
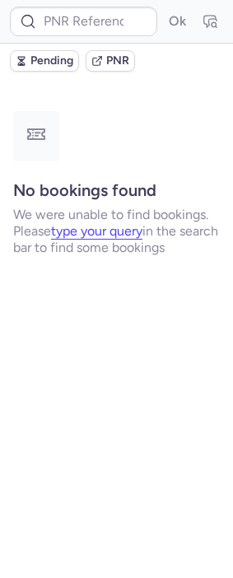
type input "CPYM7A"
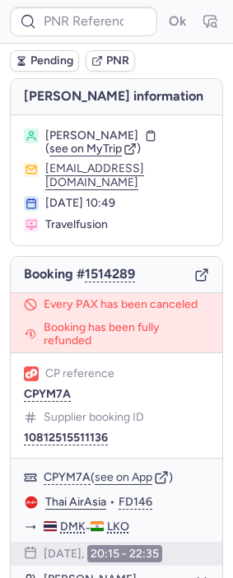
type input "CPYM7A"
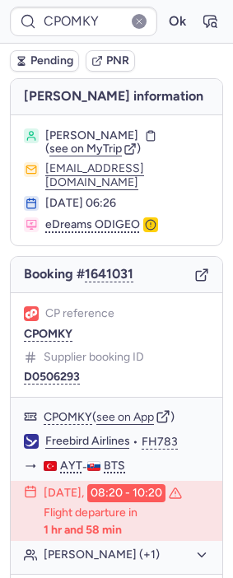
type input "DT1754660735973528"
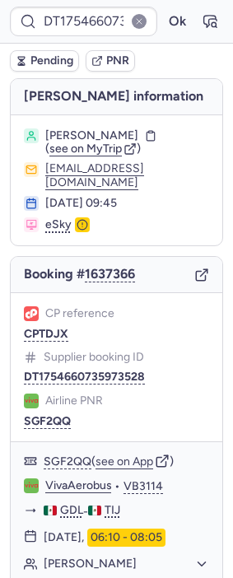
type input "DT1754948663955124"
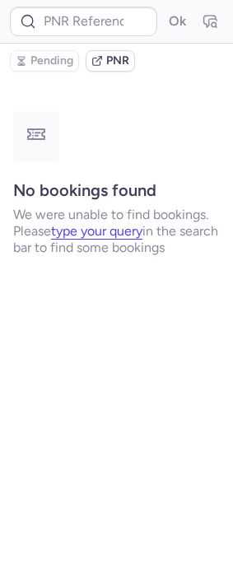
type input "CPKYNF"
